Goal: Navigation & Orientation: Find specific page/section

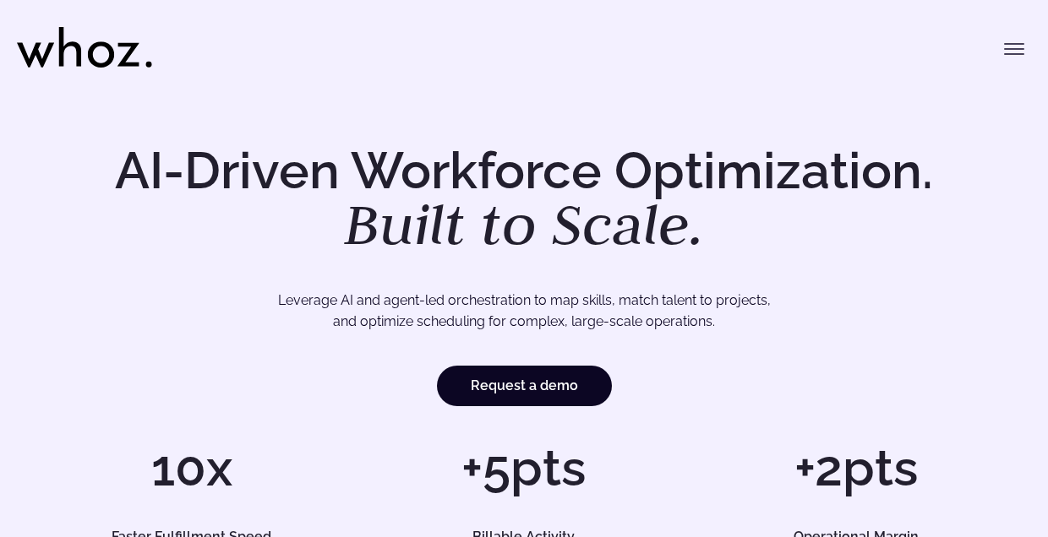
click at [1013, 41] on icon "Toggle menu" at bounding box center [1014, 49] width 20 height 20
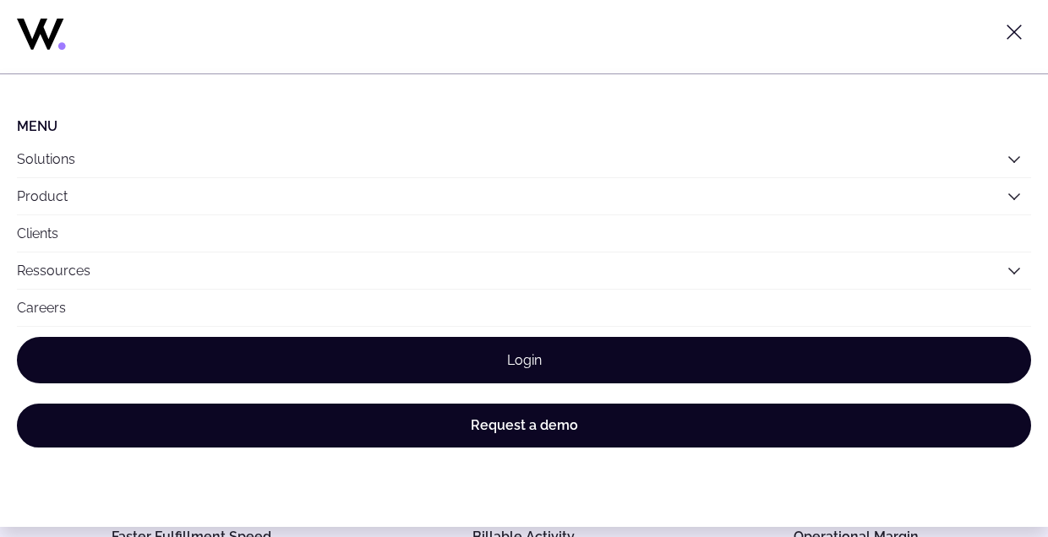
scroll to position [84, 0]
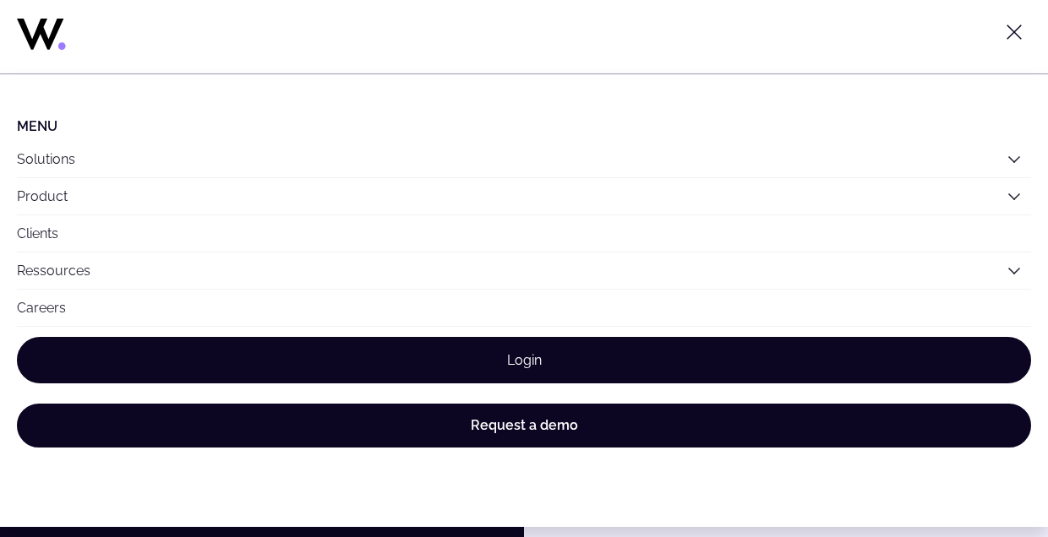
click at [441, 352] on link "Login" at bounding box center [524, 360] width 1014 height 46
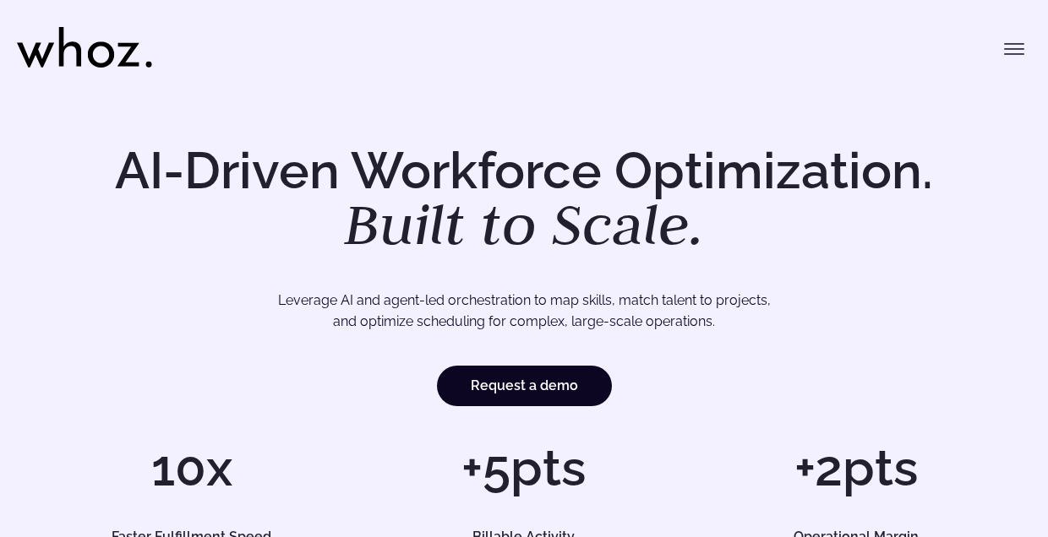
click at [759, 71] on div "Menu Solutions Industries IT Services Consulting Engineering Company size Large…" at bounding box center [524, 42] width 1014 height 84
